Goal: Information Seeking & Learning: Learn about a topic

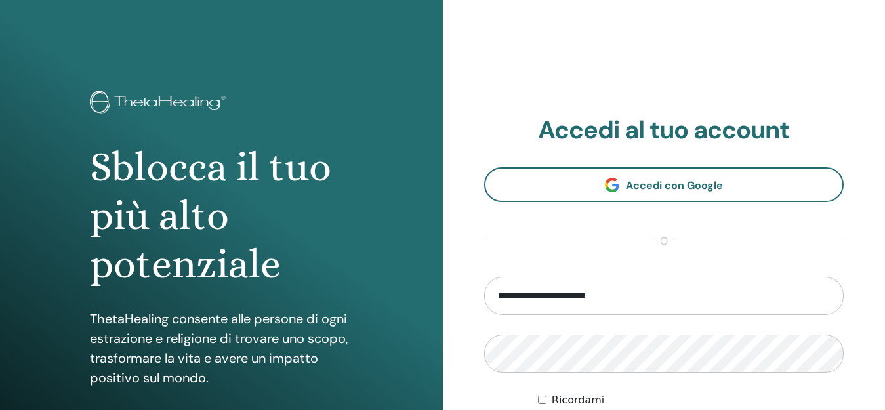
click at [558, 296] on input "**********" at bounding box center [664, 296] width 360 height 38
type input "**********"
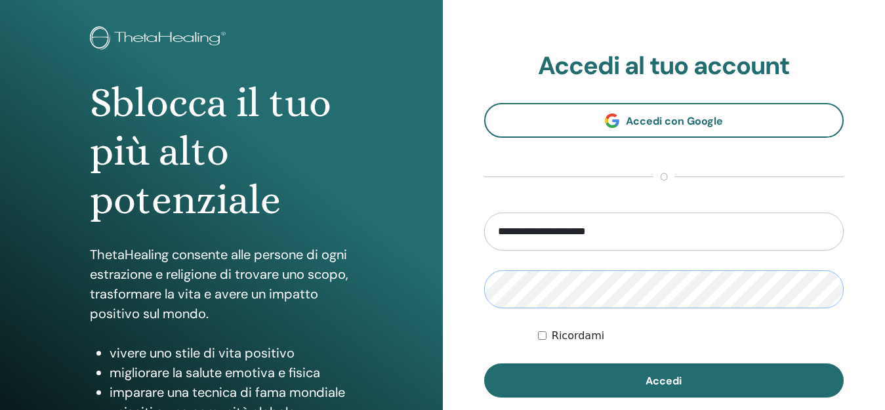
scroll to position [87, 0]
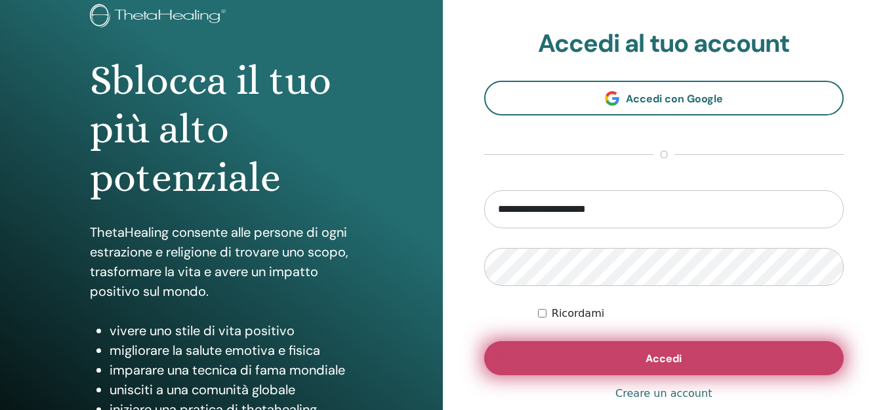
click at [571, 350] on button "Accedi" at bounding box center [664, 358] width 360 height 34
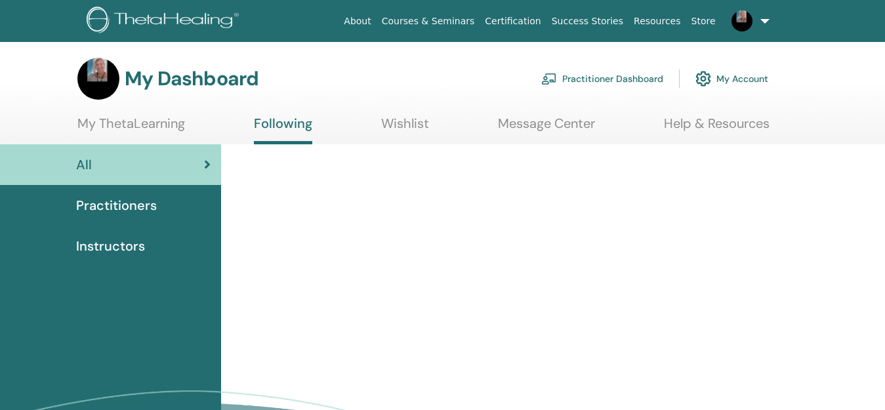
click at [724, 76] on link "My Account" at bounding box center [731, 78] width 73 height 29
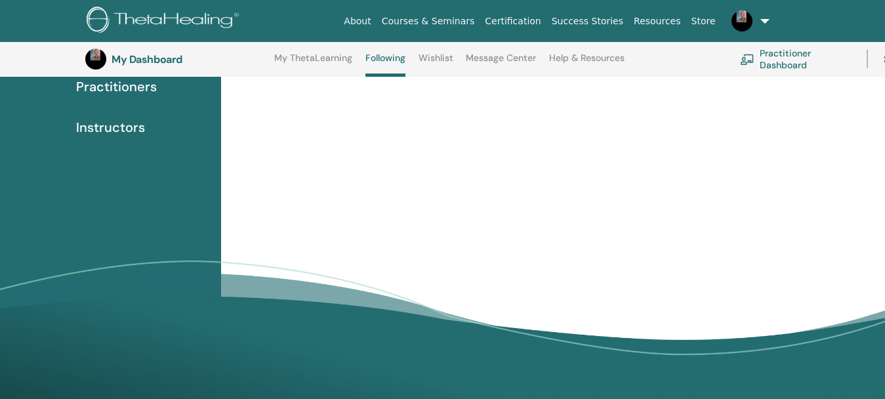
scroll to position [173, 0]
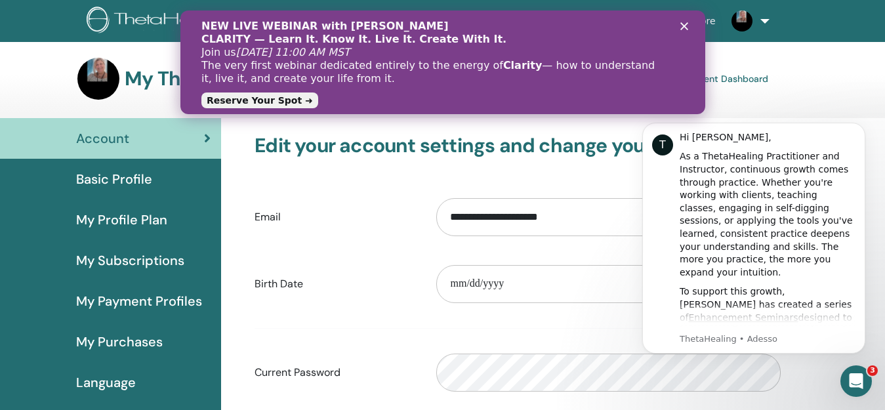
click at [683, 24] on icon "Chiudi" at bounding box center [684, 26] width 8 height 8
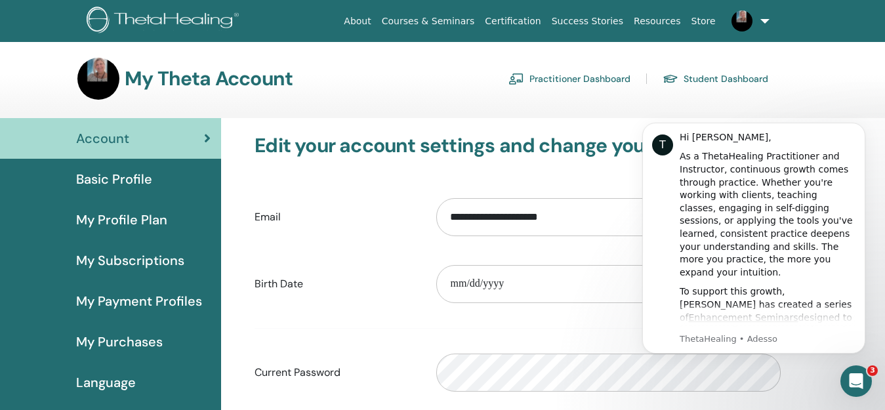
click at [366, 99] on div "My Theta Account Practitioner Dashboard Student Dashboard" at bounding box center [422, 79] width 691 height 42
click at [531, 22] on link "Certification" at bounding box center [513, 21] width 66 height 24
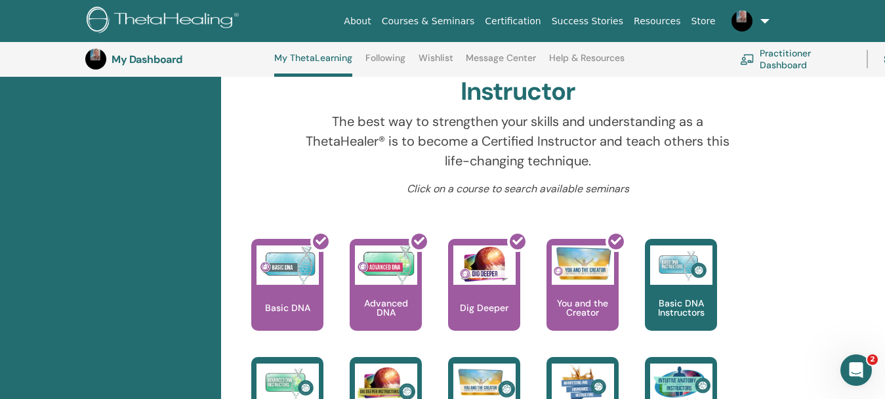
scroll to position [390, 0]
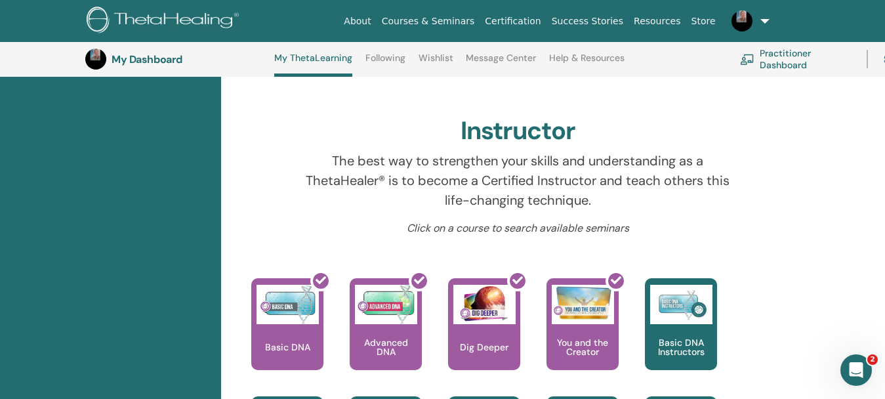
click at [764, 18] on link at bounding box center [748, 21] width 54 height 42
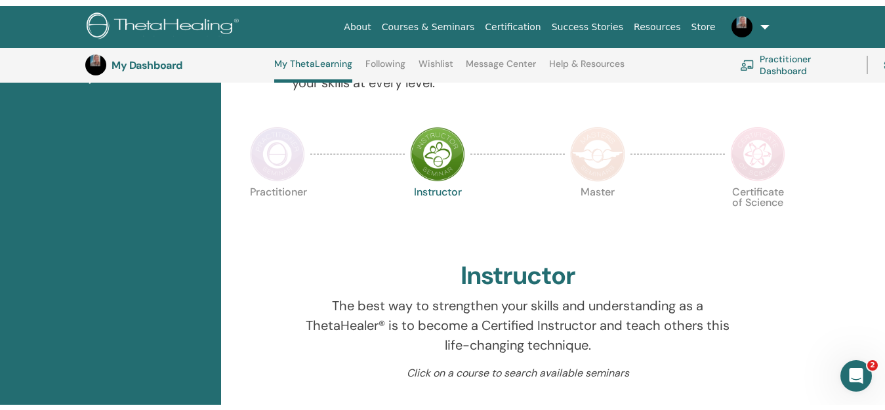
scroll to position [54, 0]
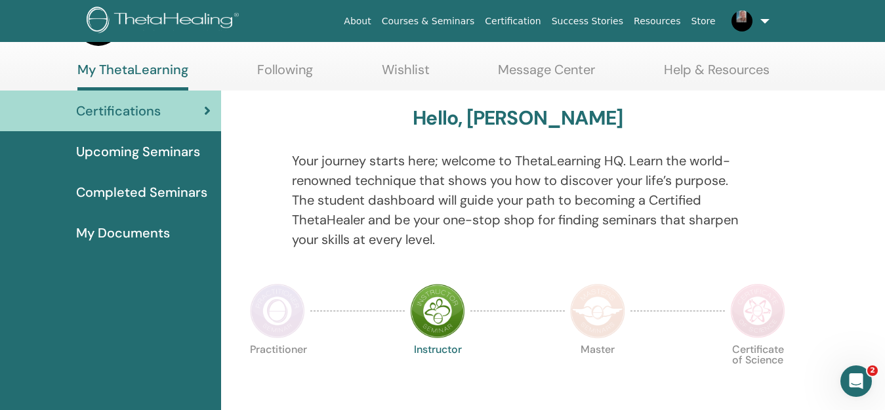
click at [857, 40] on nav "About Courses & Seminars Certification Success Stories Resources Store LG Lucia…" at bounding box center [442, 21] width 885 height 42
drag, startPoint x: 857, startPoint y: 40, endPoint x: 856, endPoint y: 21, distance: 19.0
click at [856, 21] on nav "About Courses & Seminars Certification Success Stories Resources Store LG Lucia…" at bounding box center [442, 21] width 885 height 42
click at [186, 152] on span "Upcoming Seminars" at bounding box center [138, 152] width 124 height 20
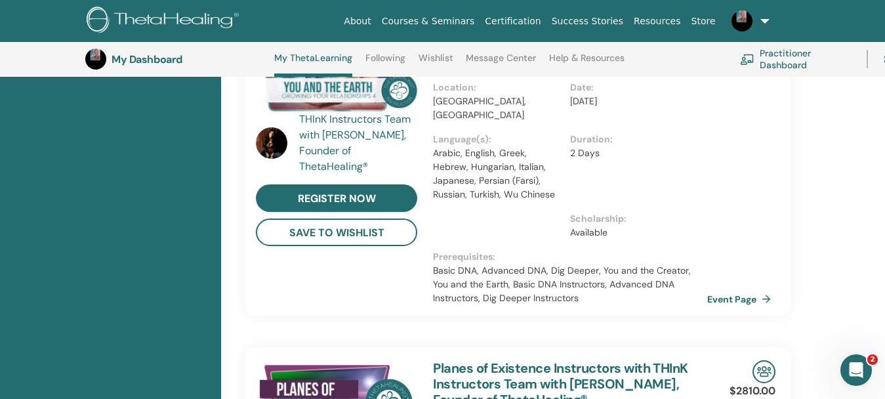
scroll to position [363, 0]
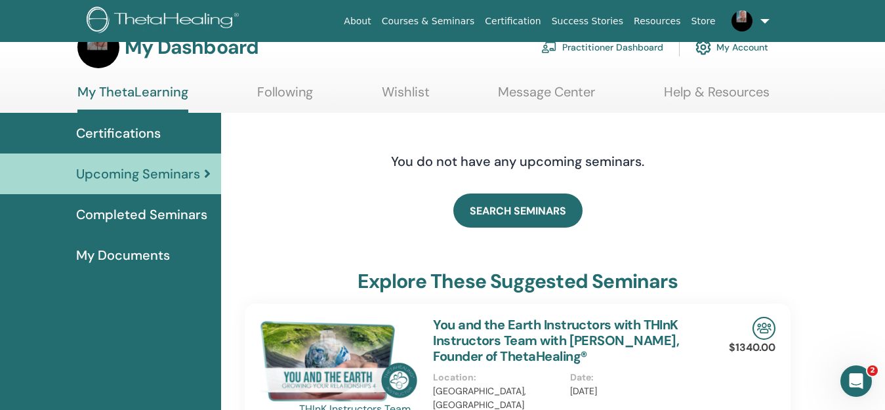
scroll to position [25, 0]
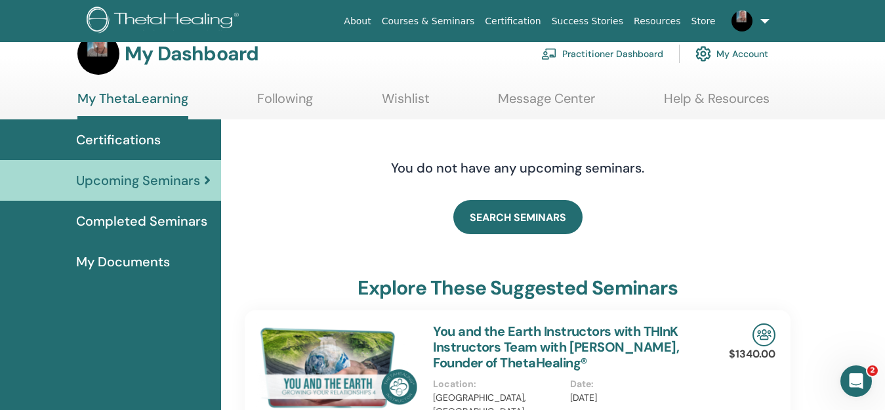
click at [163, 220] on span "Completed Seminars" at bounding box center [141, 221] width 131 height 20
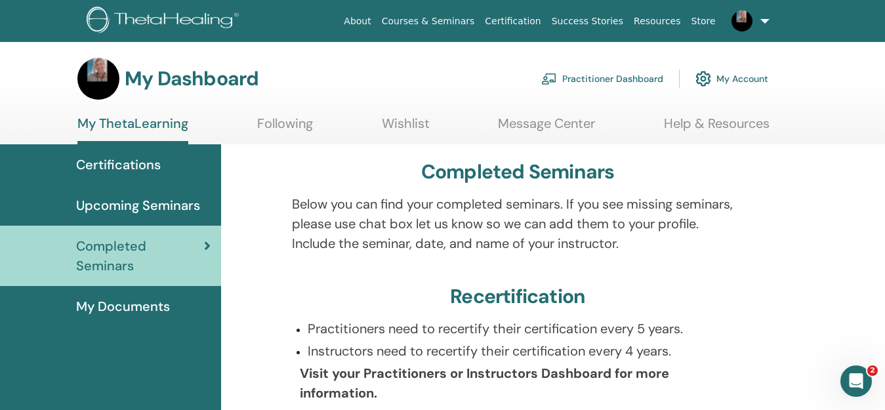
click at [706, 22] on link "Store" at bounding box center [703, 21] width 35 height 24
